Goal: Information Seeking & Learning: Learn about a topic

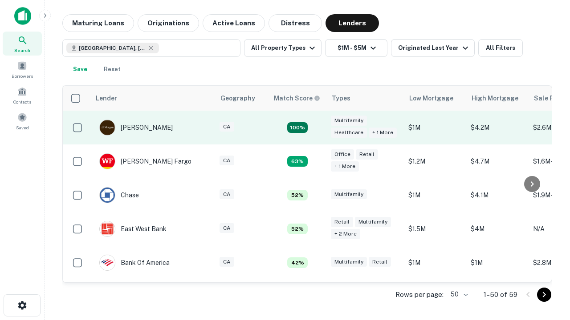
click at [316, 128] on td "100%" at bounding box center [297, 128] width 58 height 34
